Goal: Transaction & Acquisition: Purchase product/service

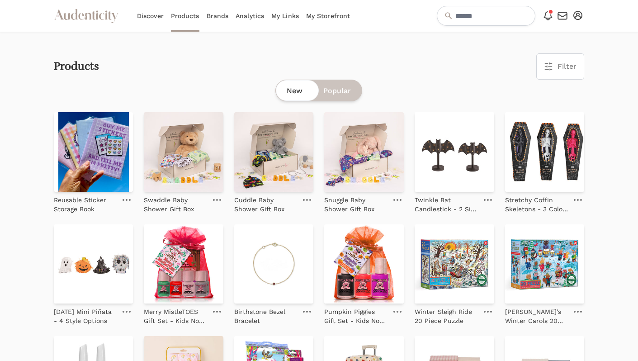
click at [102, 20] on icon "Audenticity Logo" at bounding box center [86, 16] width 65 height 16
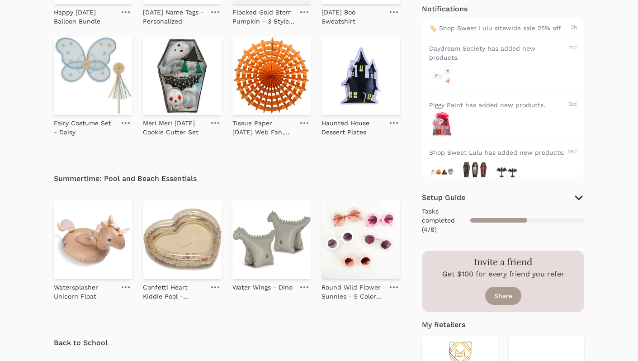
scroll to position [241, 0]
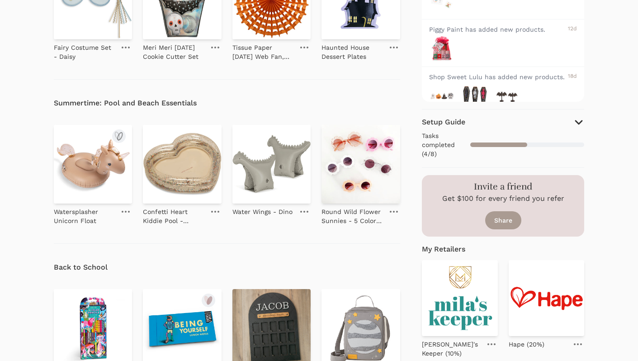
click at [102, 178] on img at bounding box center [93, 164] width 79 height 79
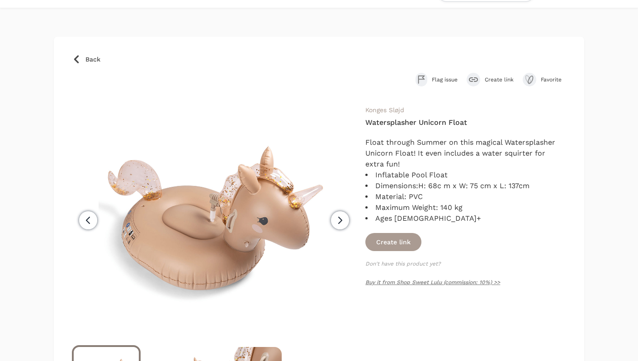
scroll to position [26, 0]
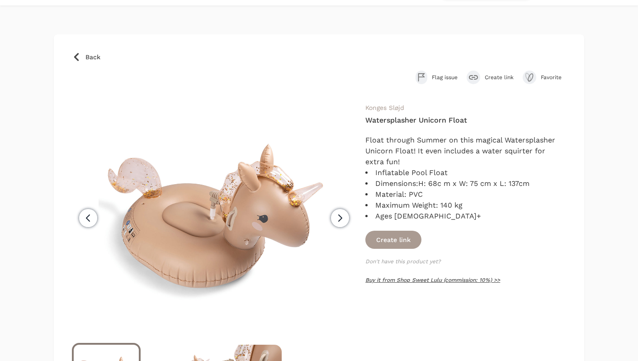
click at [447, 281] on link "Buy it from Shop Sweet Lulu (commission: 10%) >>" at bounding box center [432, 280] width 135 height 6
